Goal: Manage account settings

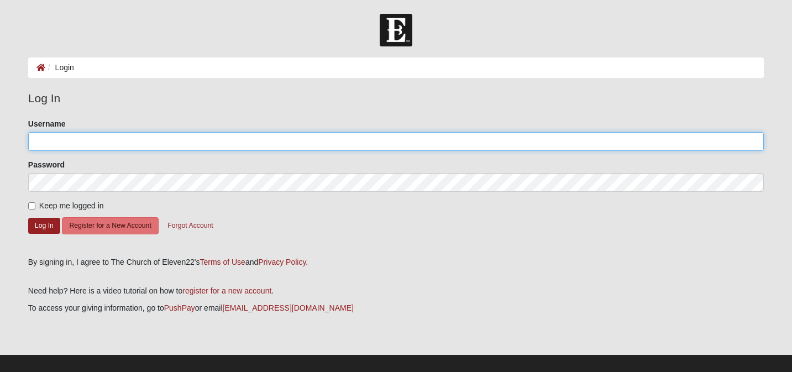
click at [146, 140] on input "Username" at bounding box center [395, 141] width 735 height 19
type input "[EMAIL_ADDRESS][DOMAIN_NAME]"
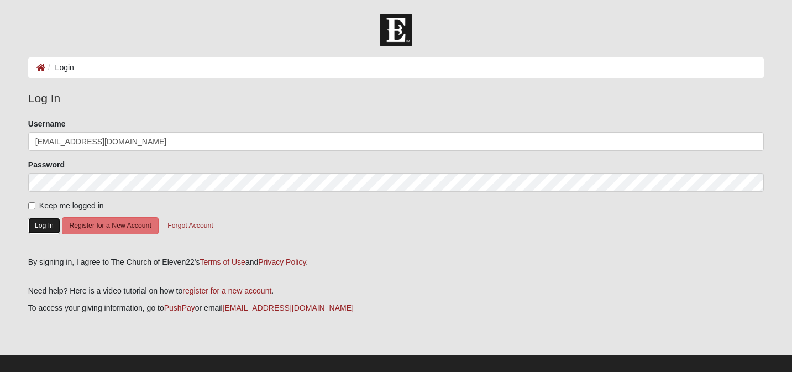
click at [47, 230] on button "Log In" at bounding box center [44, 226] width 32 height 16
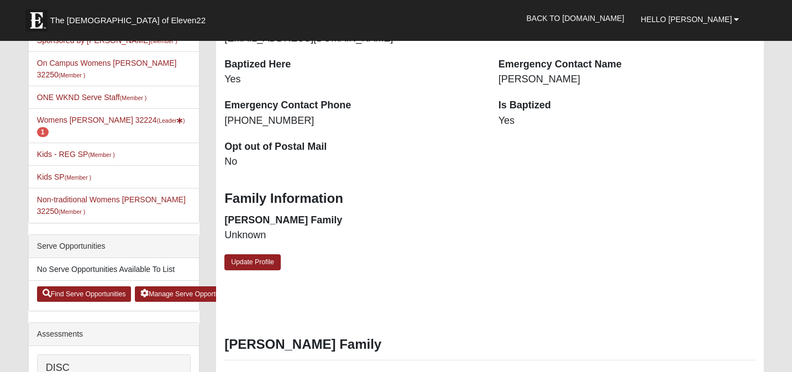
scroll to position [320, 0]
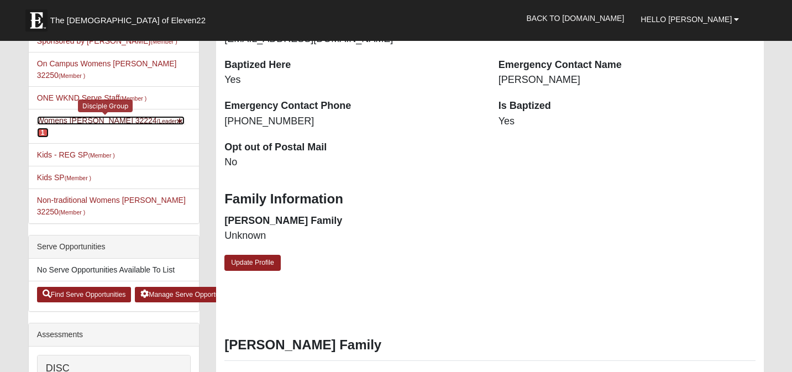
click at [157, 119] on small "(Leader )" at bounding box center [171, 121] width 28 height 7
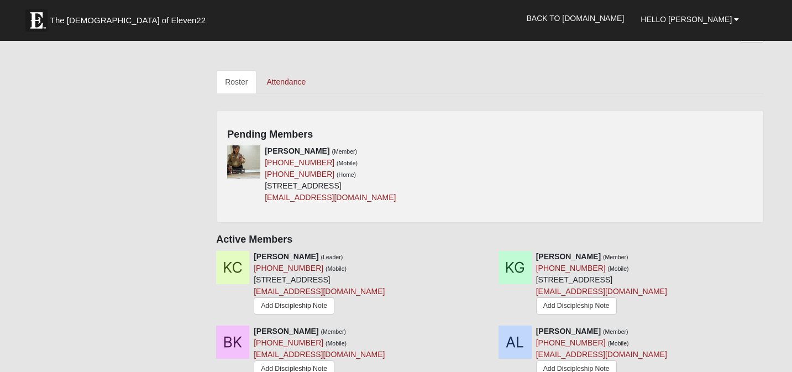
scroll to position [474, 0]
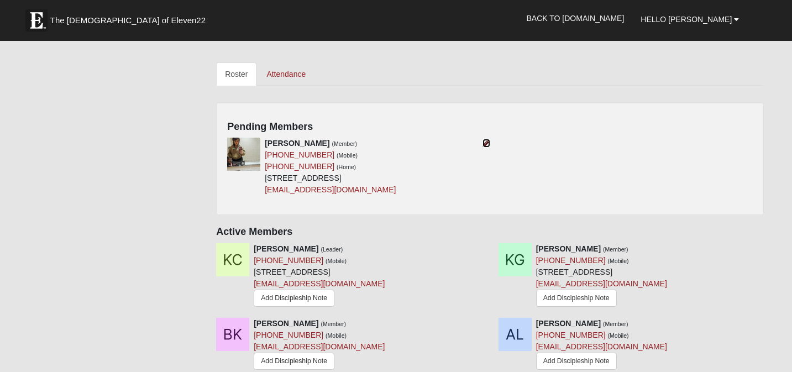
click at [486, 139] on icon at bounding box center [486, 143] width 8 height 8
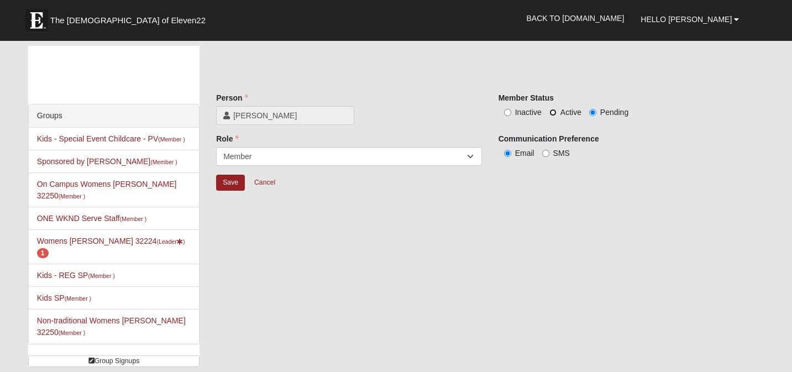
click at [555, 113] on input "Active" at bounding box center [552, 112] width 7 height 7
radio input "true"
click at [227, 184] on input "Save" at bounding box center [230, 183] width 29 height 16
